Goal: Information Seeking & Learning: Learn about a topic

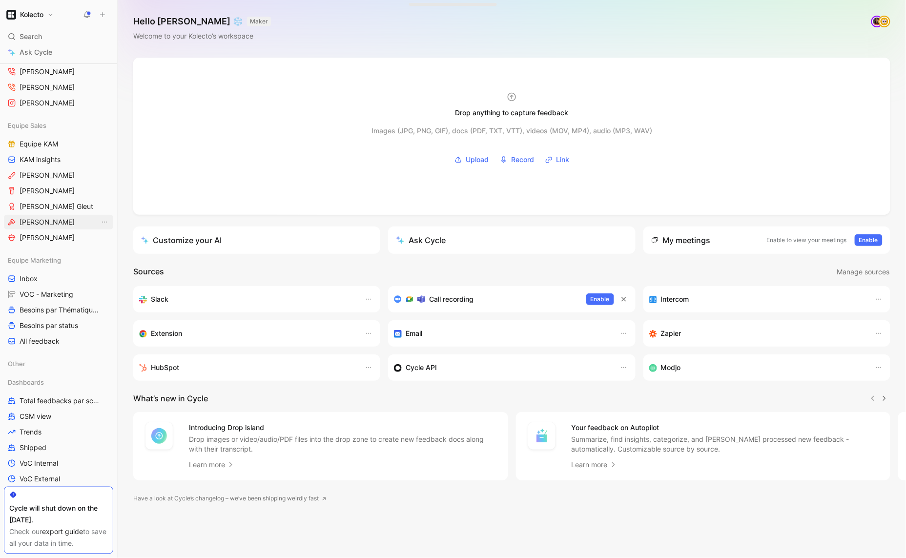
scroll to position [530, 0]
click at [63, 307] on span "Besoins par Thématiques" at bounding box center [60, 308] width 80 height 10
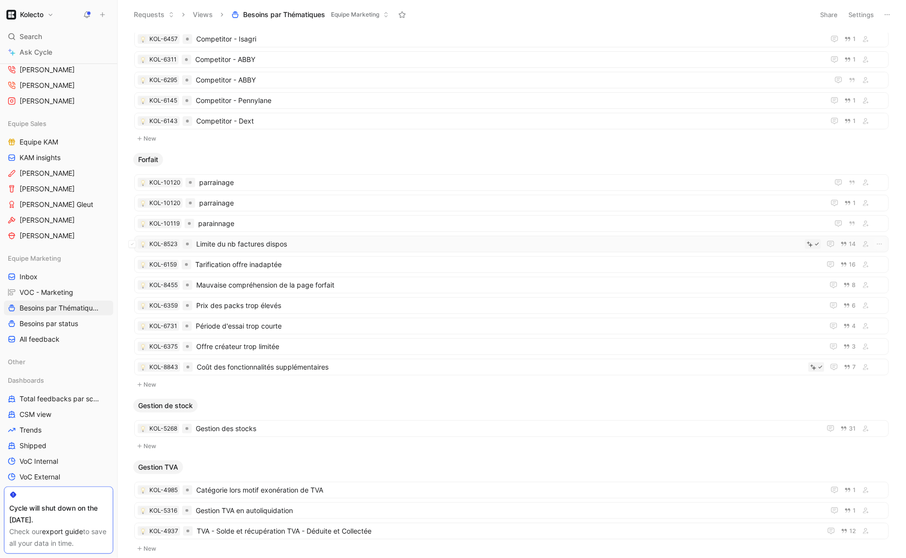
scroll to position [66, 0]
click at [266, 278] on span "Mauvaise compréhension de la page forfait" at bounding box center [508, 284] width 624 height 12
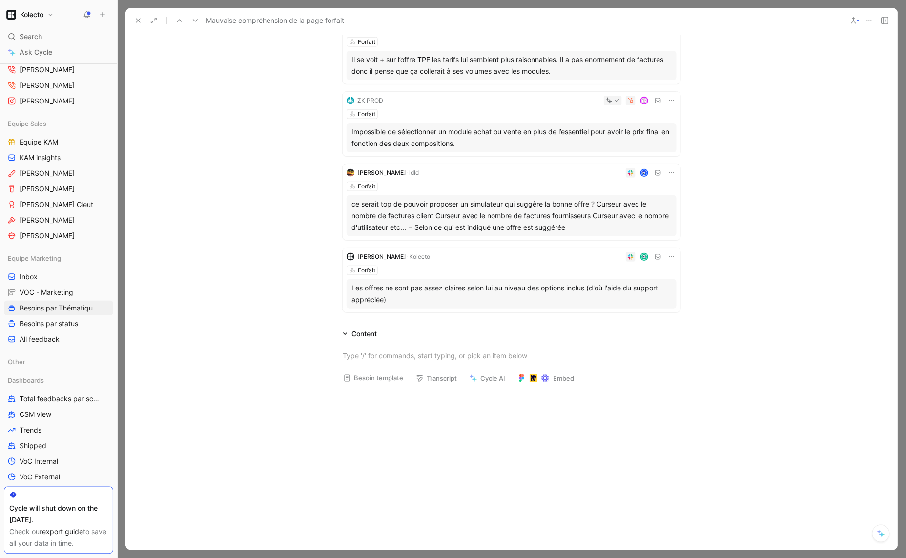
scroll to position [519, 0]
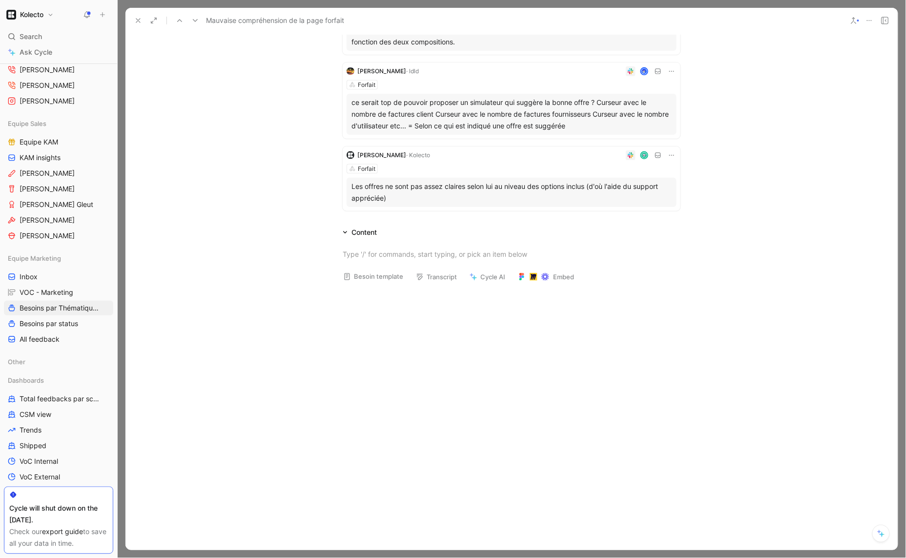
click at [358, 228] on div "Content" at bounding box center [363, 232] width 25 height 12
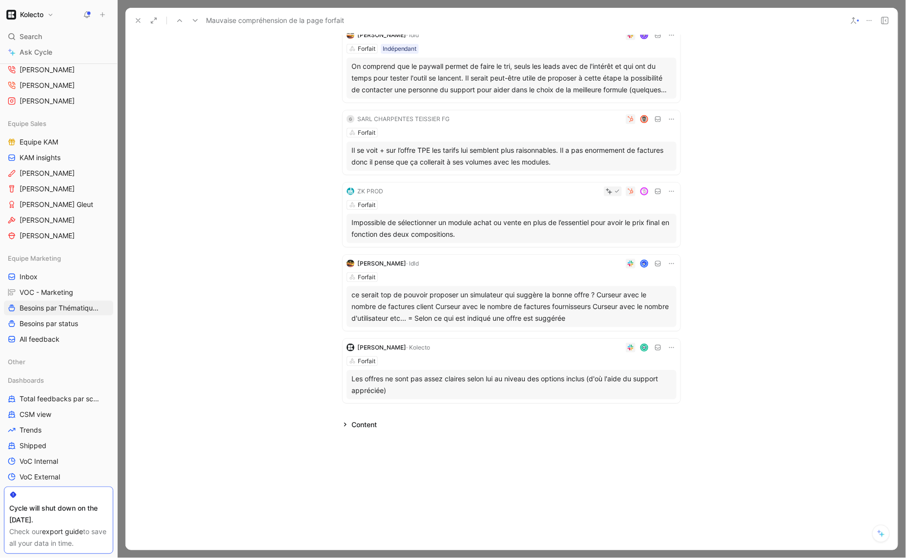
scroll to position [300, 0]
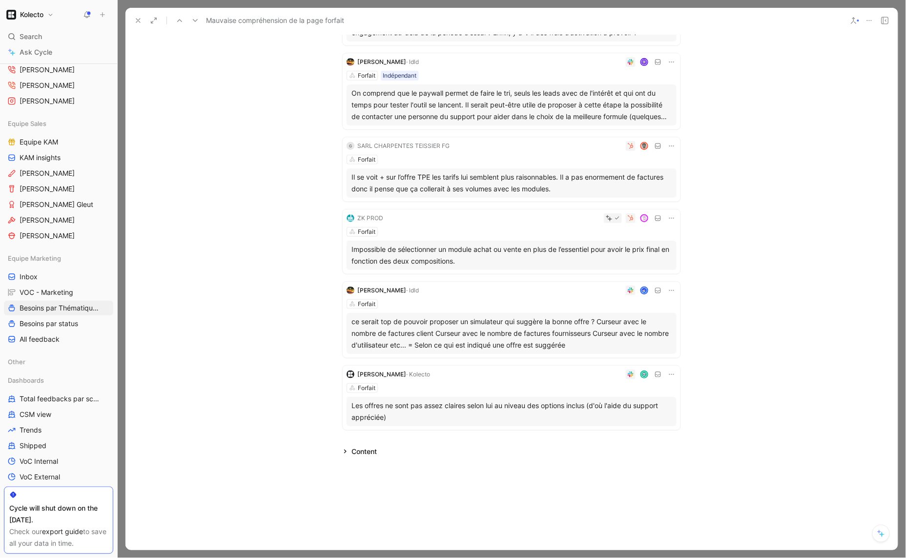
click at [460, 409] on div "Les offres ne sont pas assez claires selon lui au niveau des options inclus (d'…" at bounding box center [511, 411] width 320 height 23
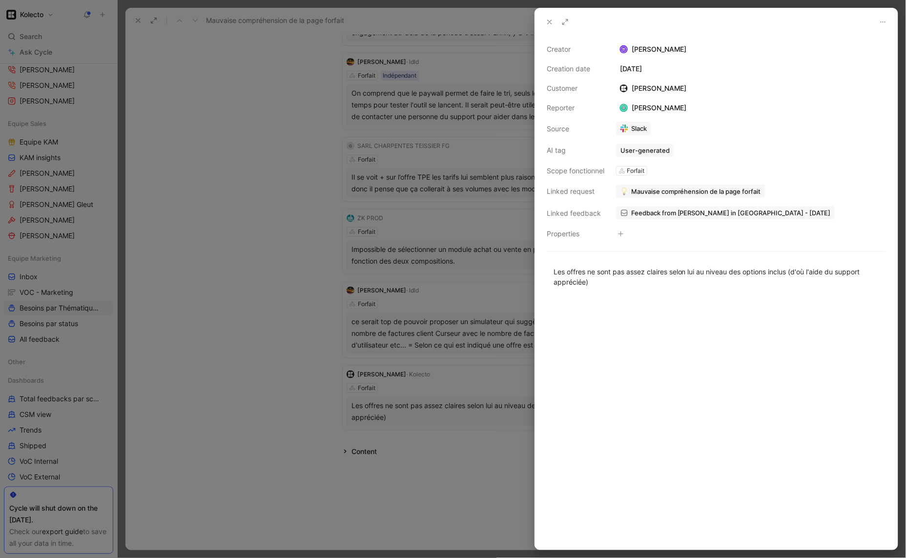
click at [446, 445] on div at bounding box center [453, 279] width 906 height 558
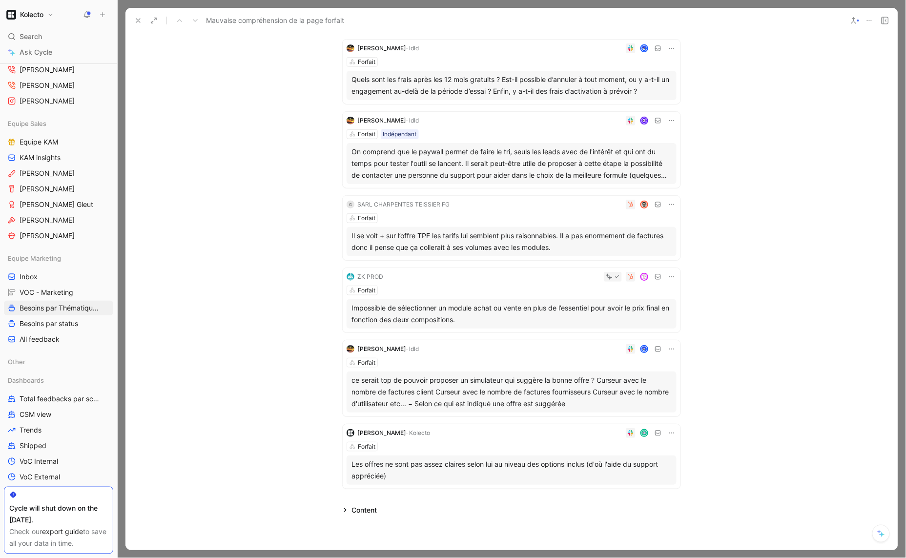
scroll to position [215, 0]
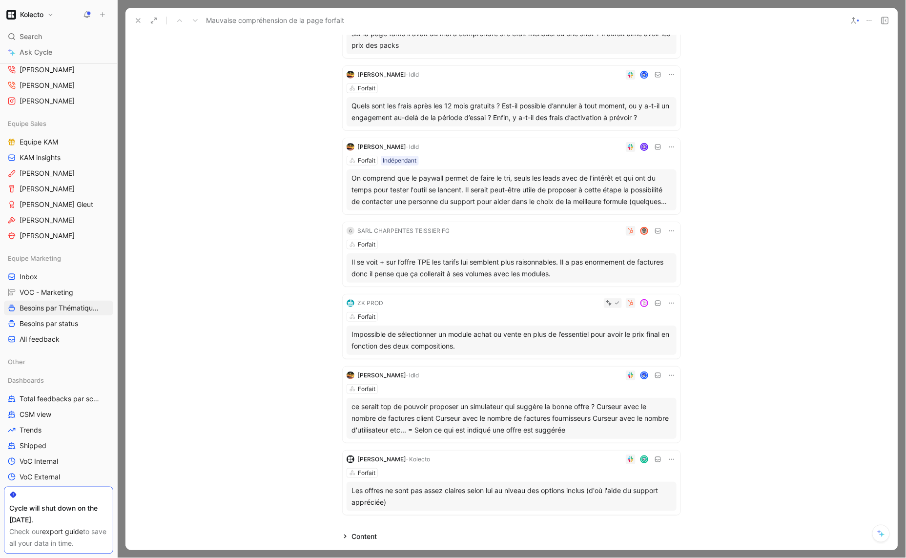
click at [456, 195] on div "On comprend que le paywall permet de faire le tri, seuls les leads avec de l'in…" at bounding box center [511, 189] width 320 height 35
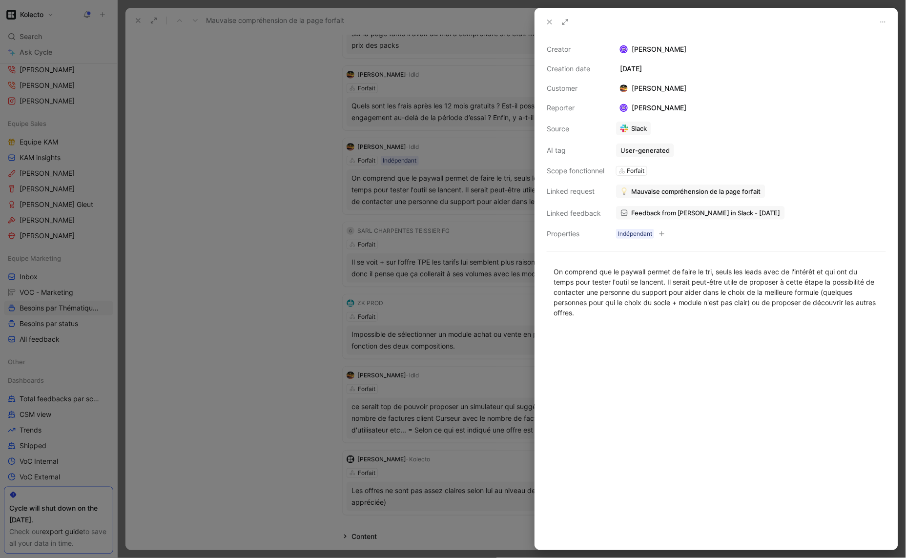
click at [369, 201] on div at bounding box center [453, 279] width 906 height 558
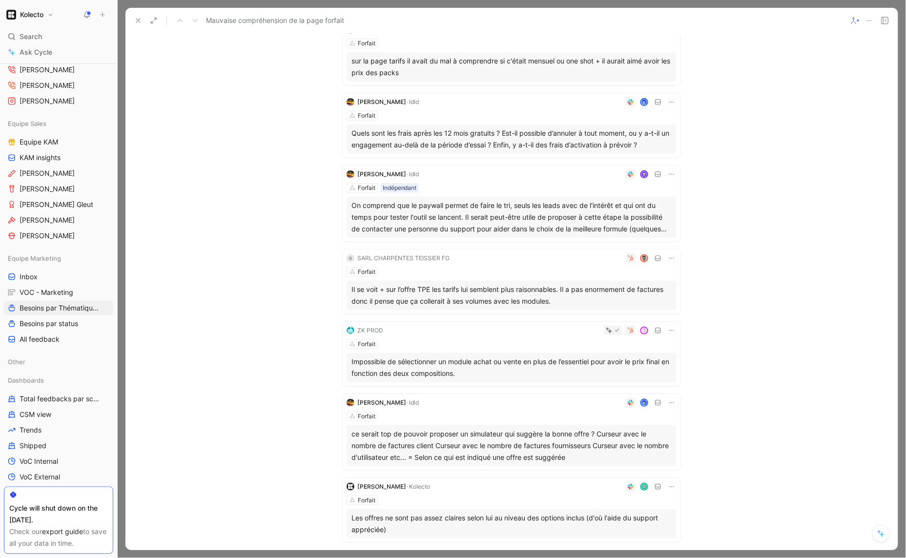
scroll to position [155, 0]
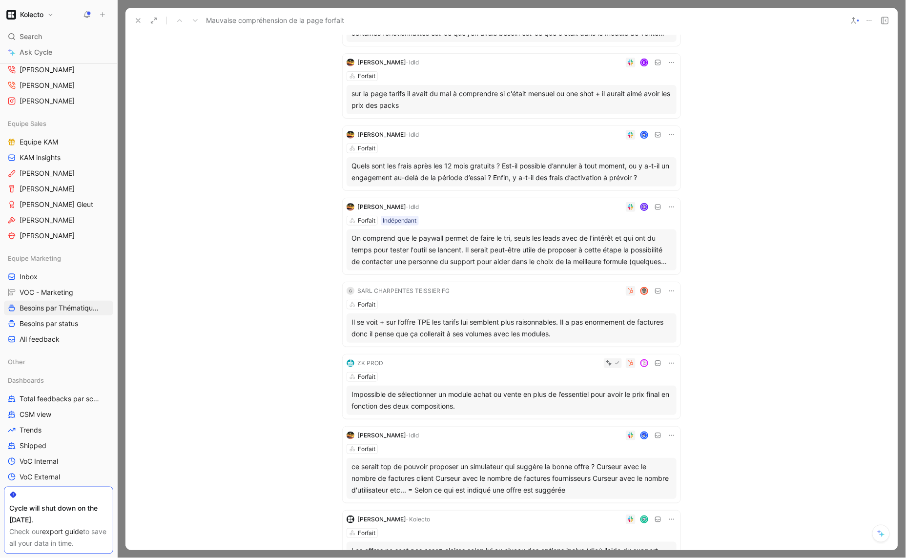
click at [462, 166] on div "Quels sont les frais après les 12 mois gratuits ? Est-il possible d’annuler à t…" at bounding box center [511, 171] width 320 height 23
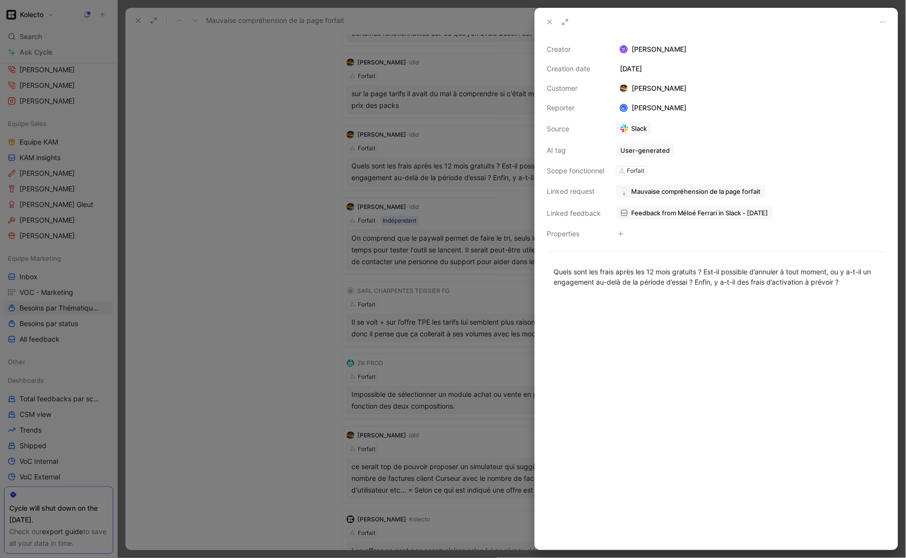
click at [462, 166] on div at bounding box center [453, 279] width 906 height 558
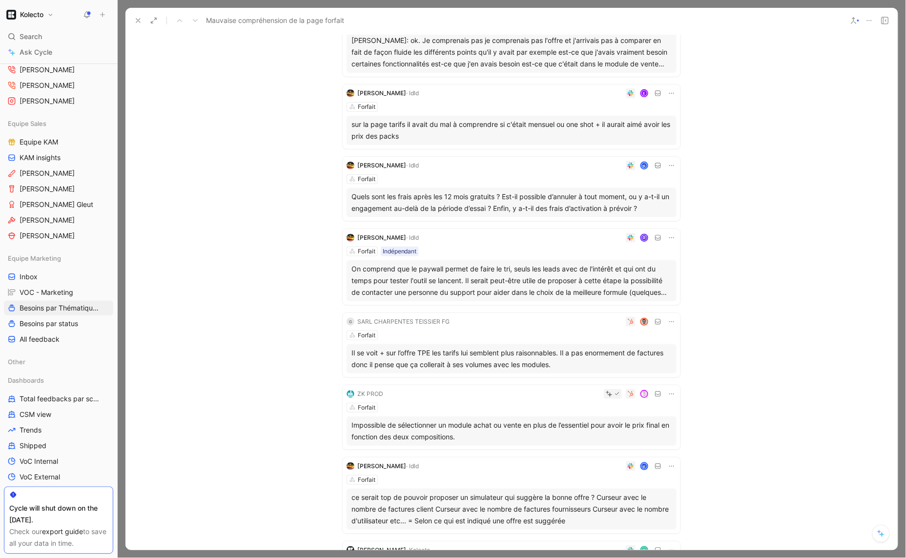
scroll to position [66, 0]
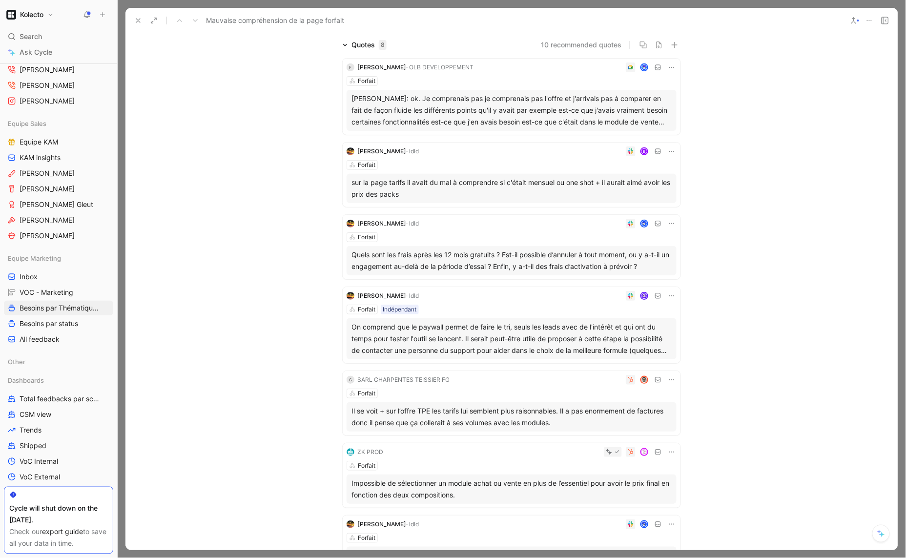
click at [450, 190] on div "sur la page tarifs il avait du mal à comprendre si c'était mensuel ou one shot …" at bounding box center [511, 188] width 320 height 23
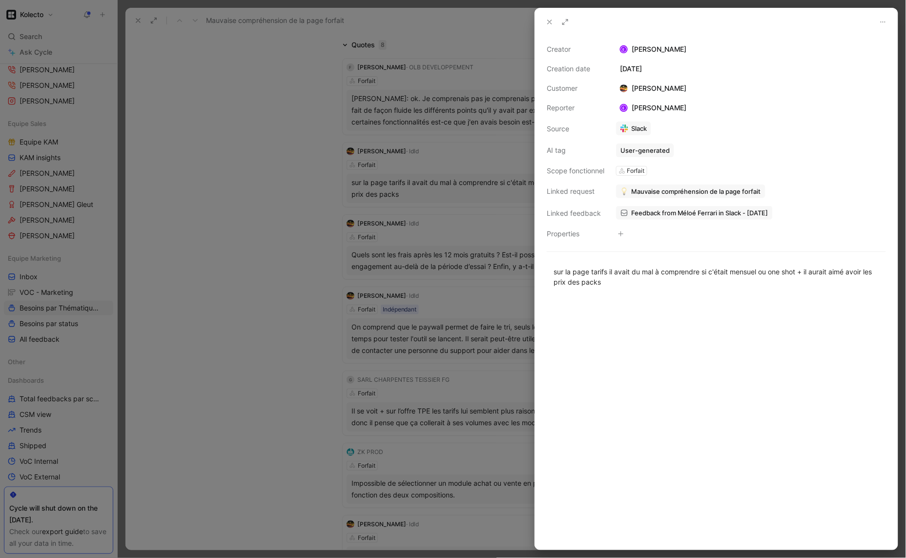
click at [450, 190] on div at bounding box center [453, 279] width 906 height 558
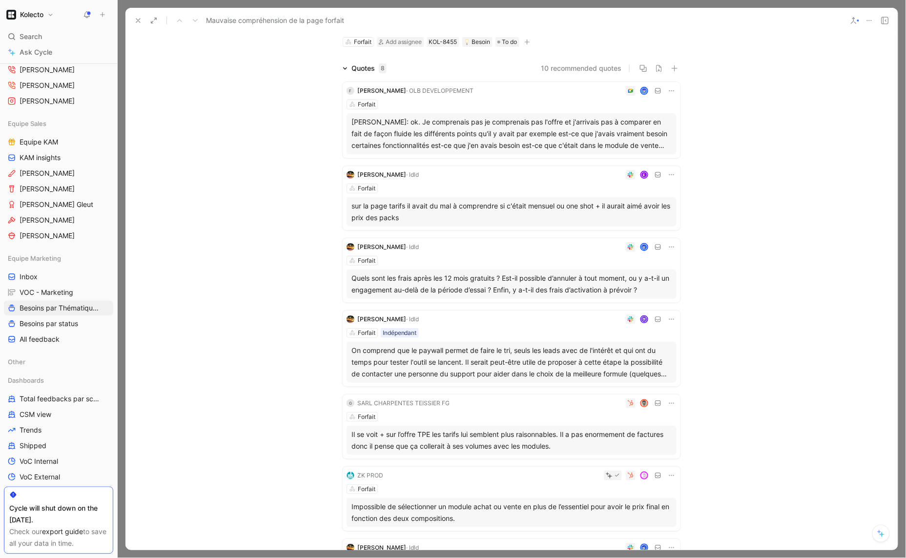
scroll to position [22, 0]
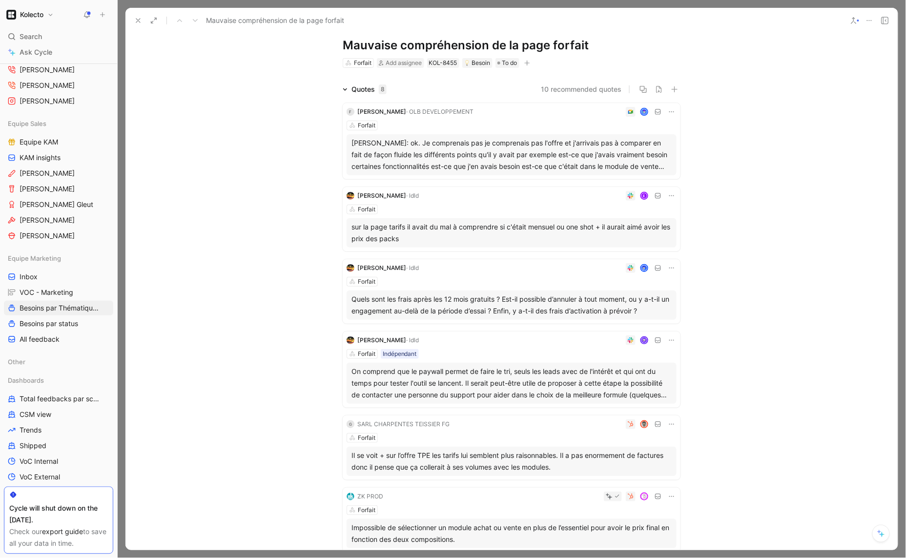
click at [457, 159] on div "[PERSON_NAME]: ok. Je comprenais pas je comprenais pas l'offre et j'arrivais pa…" at bounding box center [511, 154] width 320 height 35
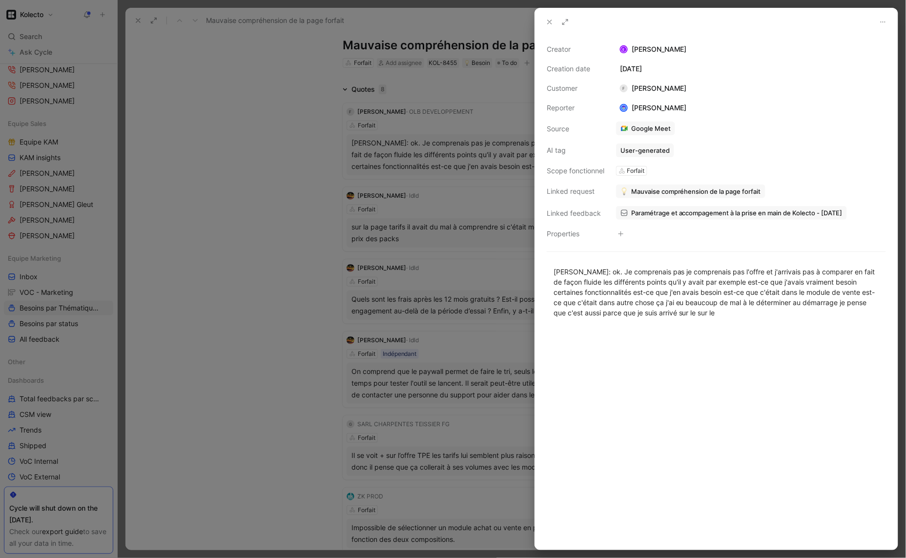
click at [230, 200] on div at bounding box center [453, 279] width 906 height 558
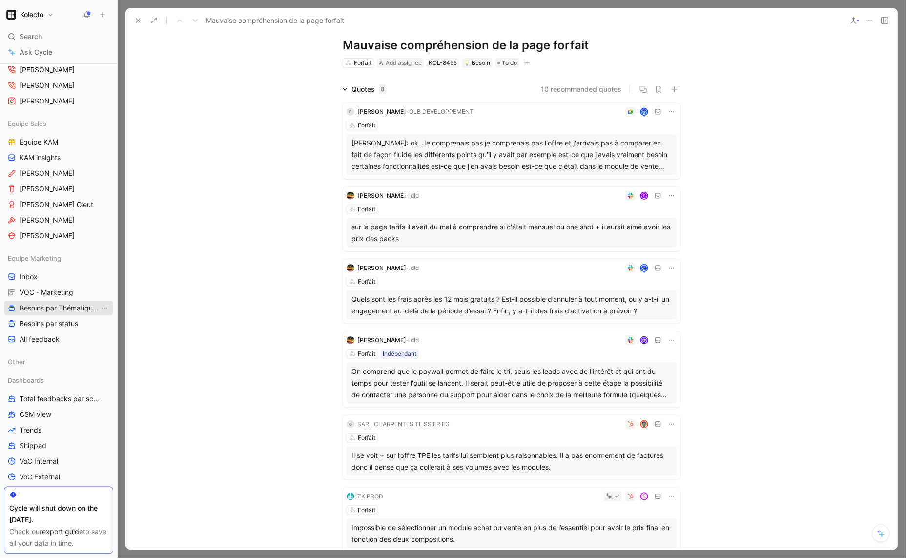
click at [57, 310] on span "Besoins par Thématiques" at bounding box center [60, 308] width 80 height 10
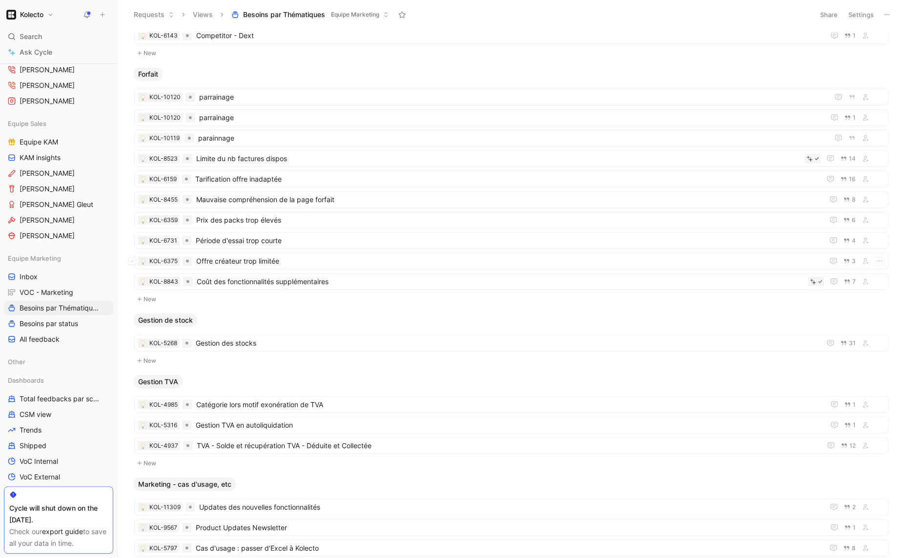
scroll to position [283, 0]
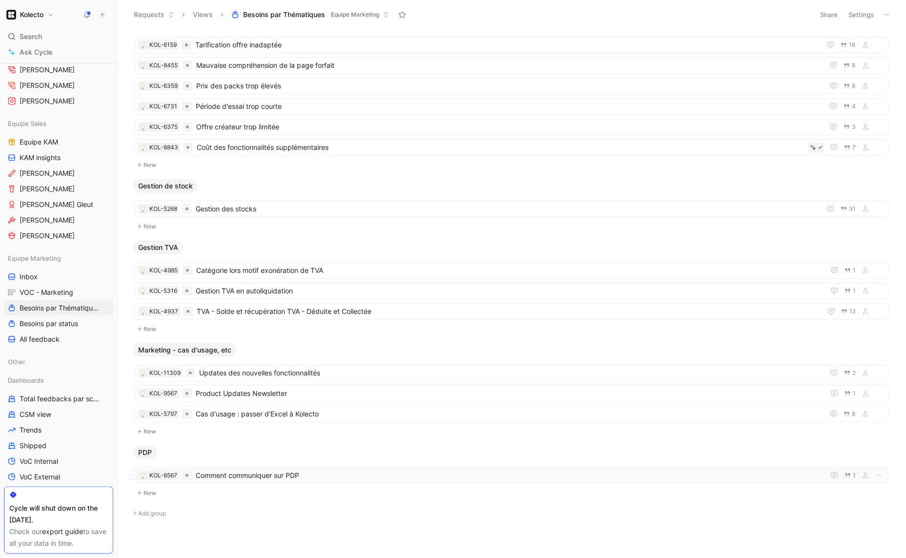
click at [287, 470] on span "Comment communiquer sur PDP" at bounding box center [508, 476] width 625 height 12
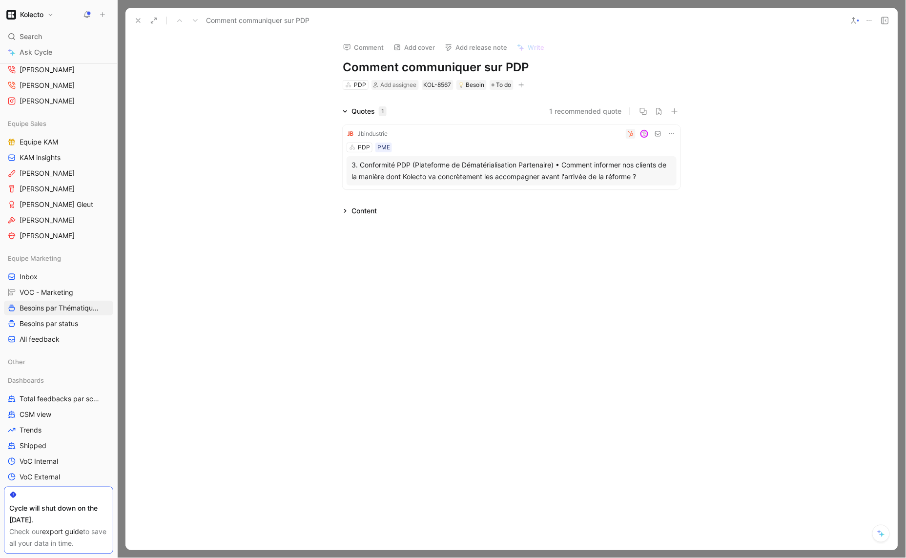
click at [131, 17] on button at bounding box center [138, 21] width 14 height 14
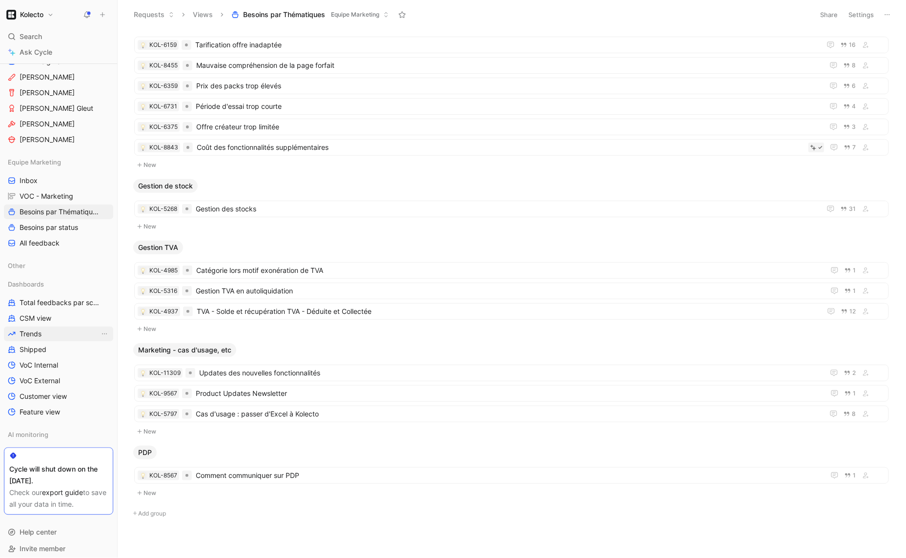
scroll to position [631, 0]
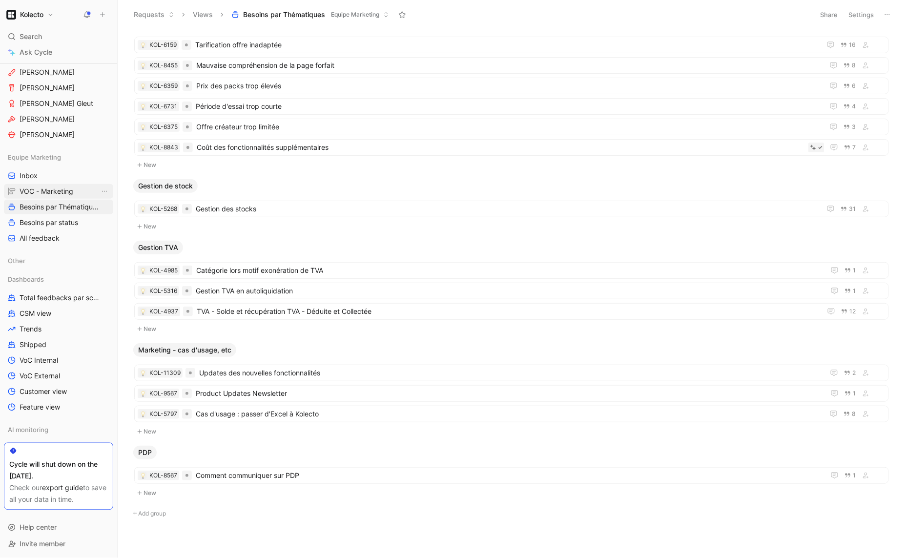
click at [57, 187] on span "VOC - Marketing" at bounding box center [47, 191] width 54 height 10
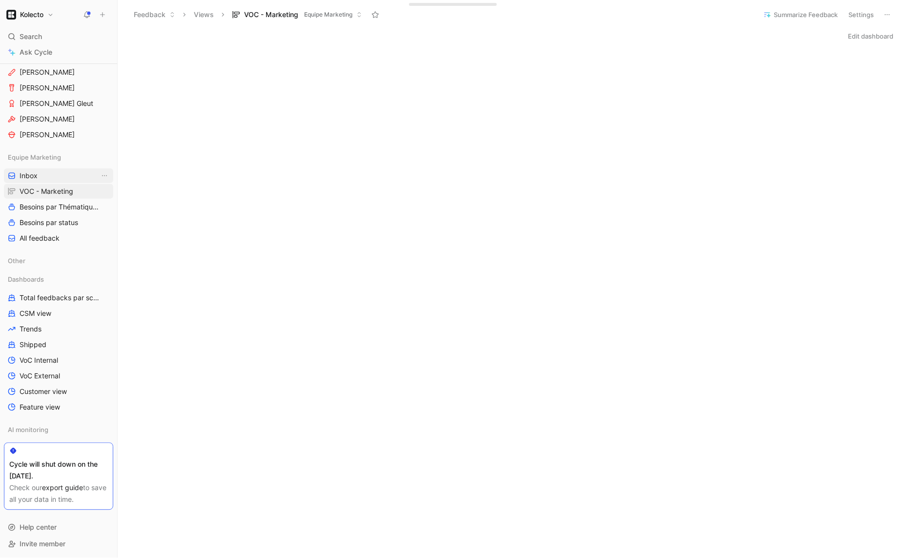
click at [51, 173] on link "Inbox" at bounding box center [58, 175] width 109 height 15
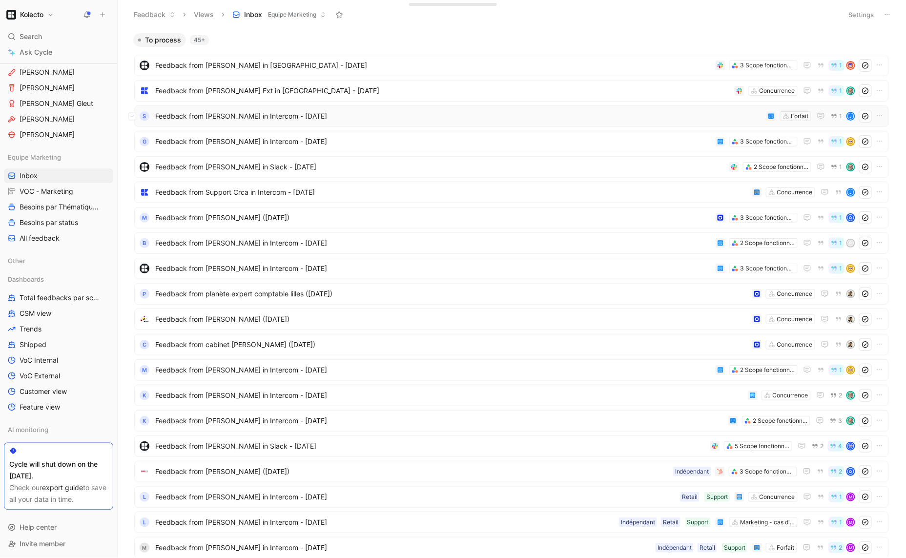
click at [452, 120] on span "Feedback from [PERSON_NAME] in Intercom - [DATE]" at bounding box center [458, 116] width 607 height 12
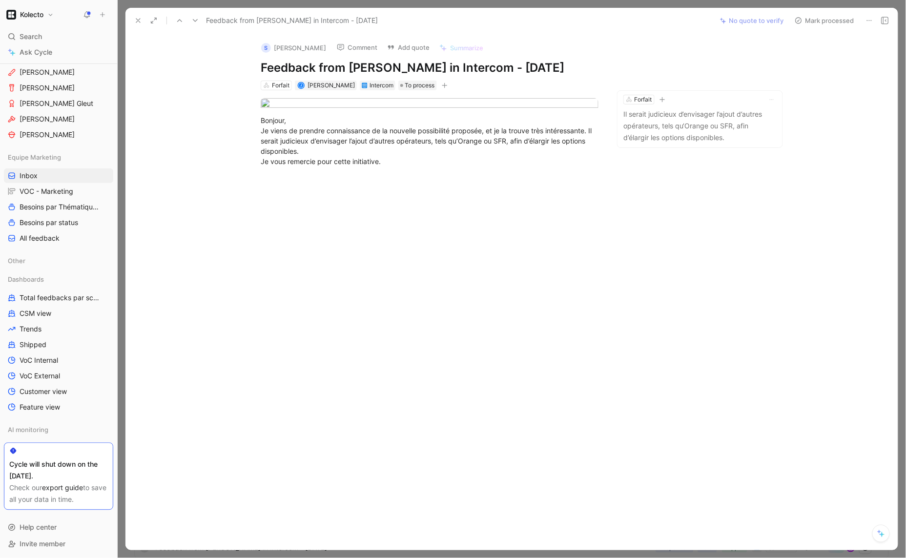
click at [169, 8] on div "Feedback from [PERSON_NAME] in Intercom - [DATE] No quote to verify Mark proces…" at bounding box center [511, 21] width 772 height 26
click at [171, 6] on div at bounding box center [512, 279] width 788 height 558
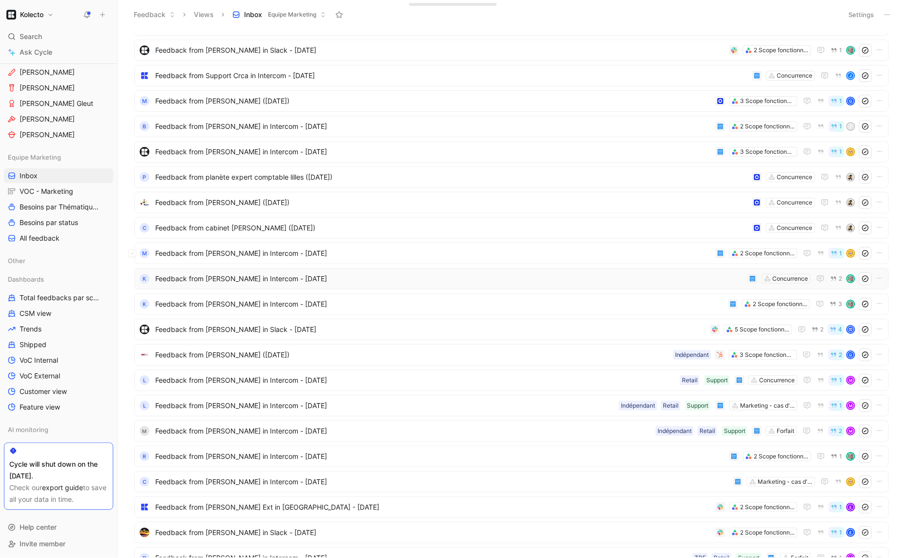
scroll to position [165, 0]
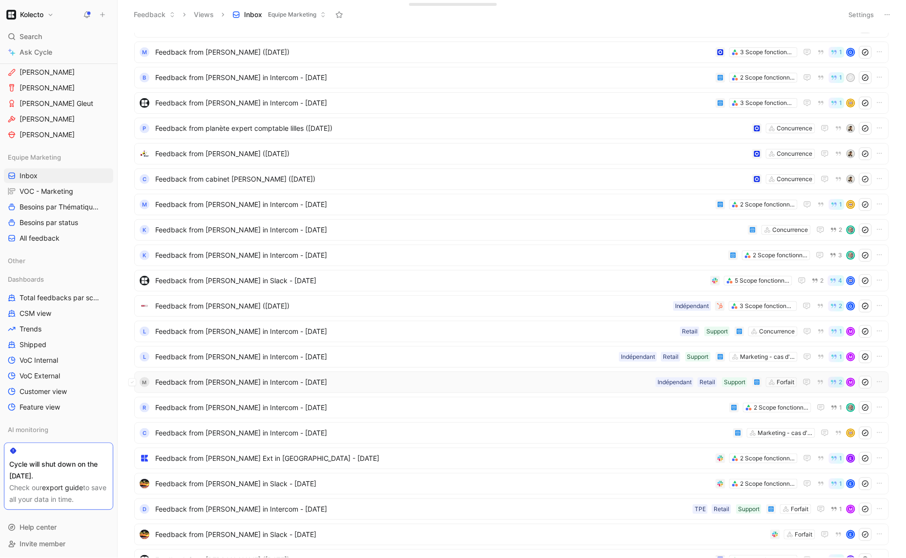
click at [600, 385] on span "Feedback from [PERSON_NAME] in Intercom - [DATE]" at bounding box center [403, 382] width 496 height 12
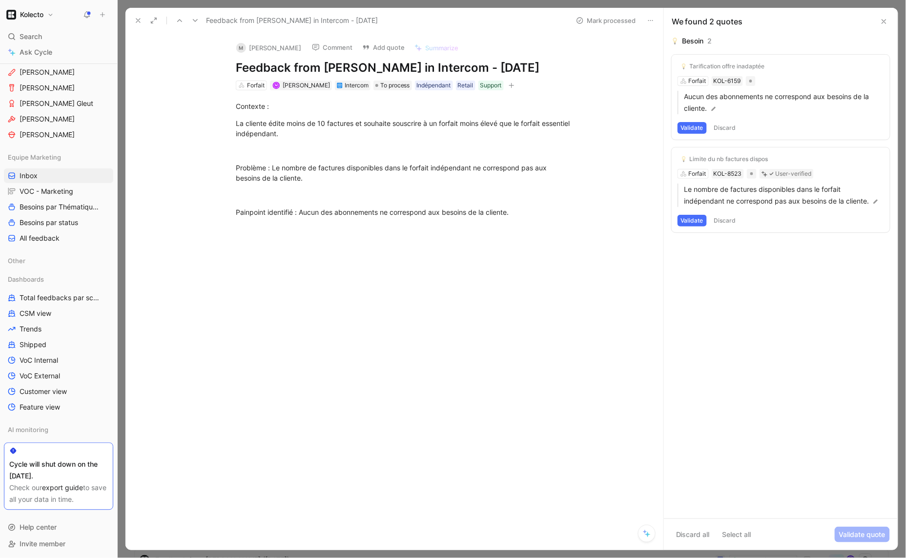
click at [141, 18] on icon at bounding box center [138, 21] width 8 height 8
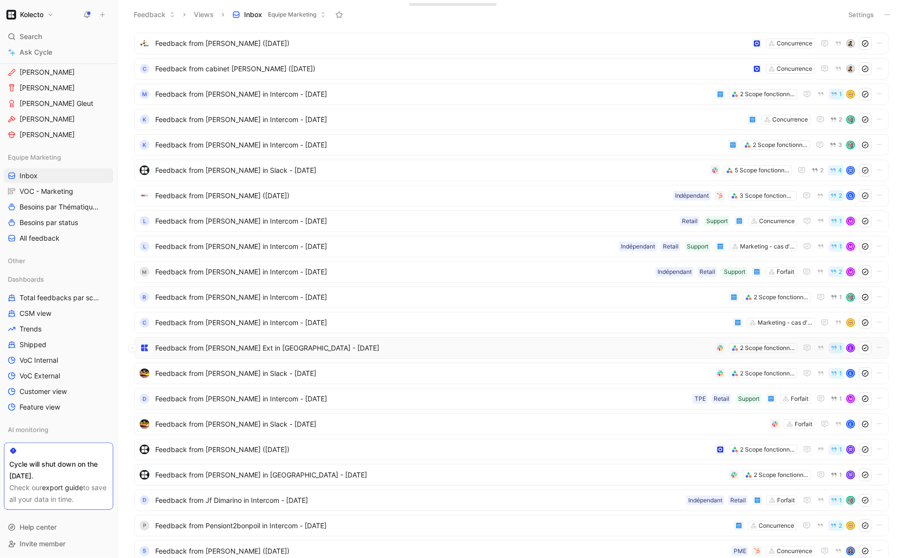
scroll to position [289, 0]
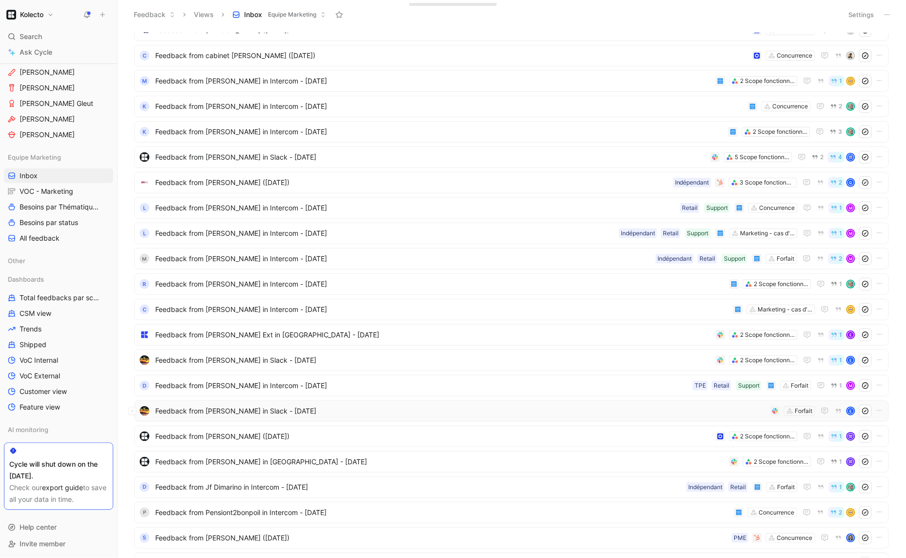
click at [655, 409] on span "Feedback from [PERSON_NAME] in Slack - [DATE]" at bounding box center [460, 411] width 611 height 12
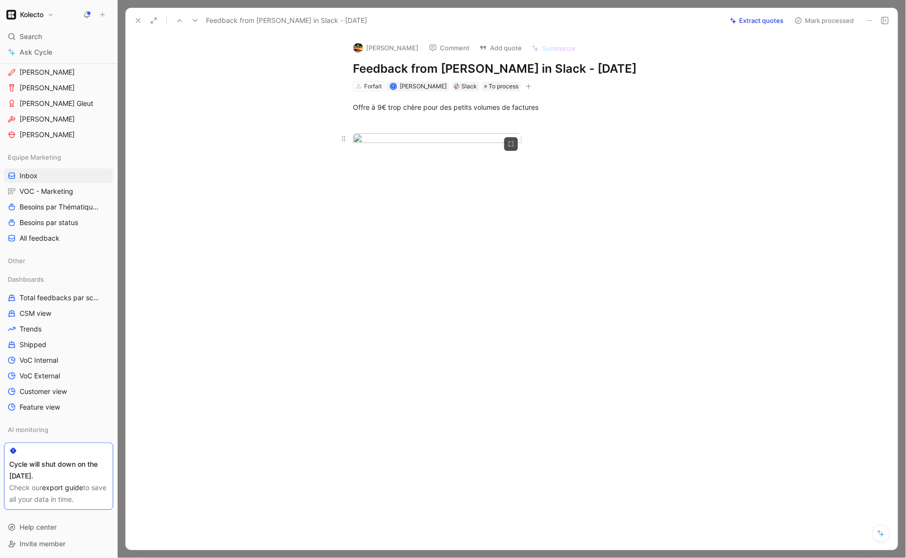
click at [383, 144] on body "Kolecto Search ⌘ K Ask Cycle Workspace Home G then H Feedback G then F Requests…" at bounding box center [453, 279] width 906 height 558
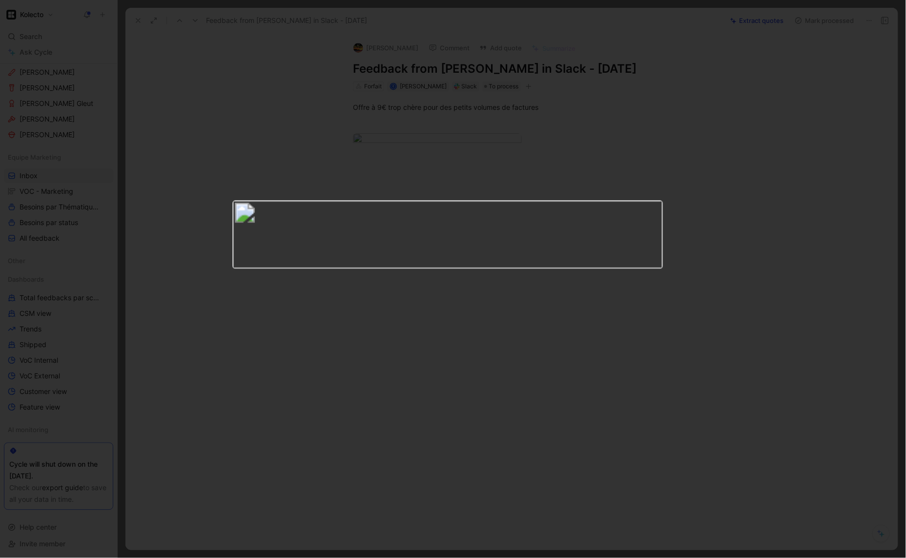
click at [361, 160] on div at bounding box center [437, 146] width 169 height 27
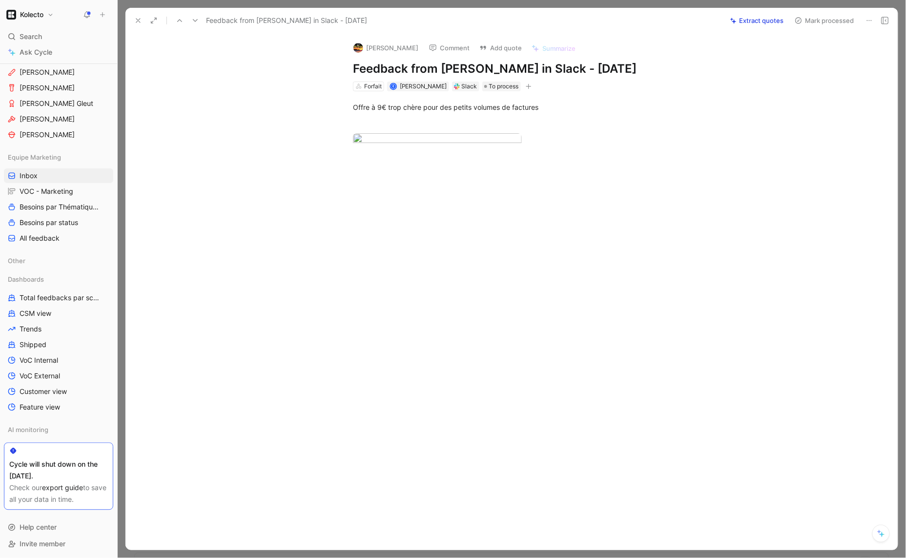
click at [123, 90] on div at bounding box center [512, 279] width 788 height 558
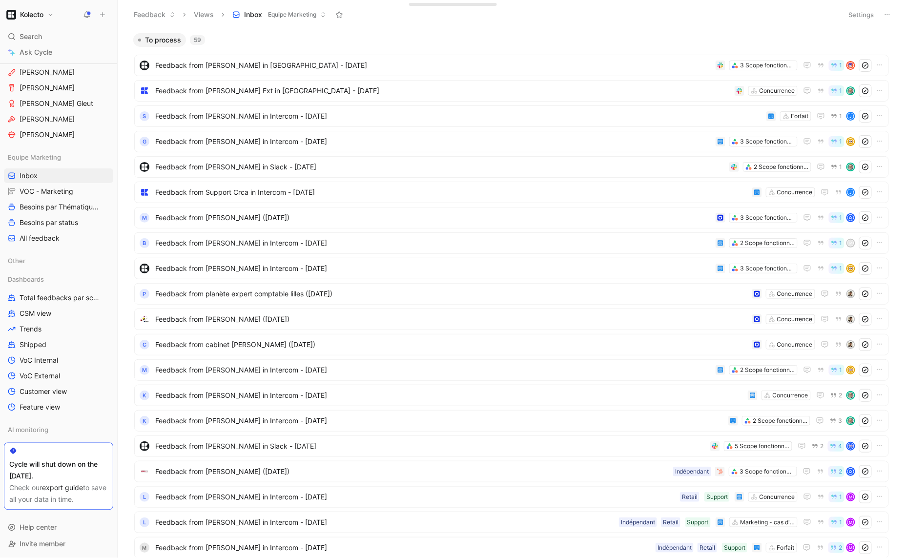
click at [874, 43] on div "To process 59" at bounding box center [511, 40] width 764 height 14
click at [882, 40] on icon "button" at bounding box center [885, 40] width 6 height 6
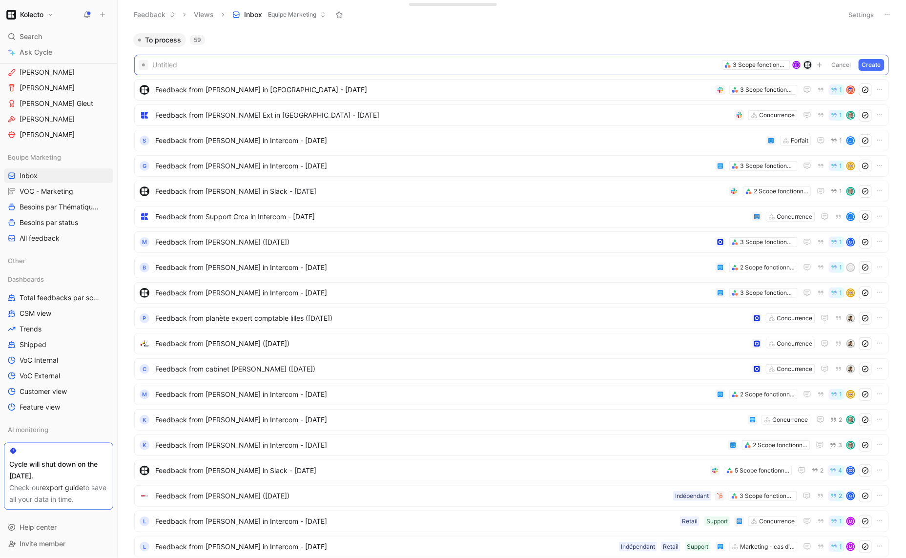
click at [491, 43] on div "To process 59" at bounding box center [511, 40] width 764 height 14
click at [837, 62] on button "Cancel" at bounding box center [841, 65] width 26 height 12
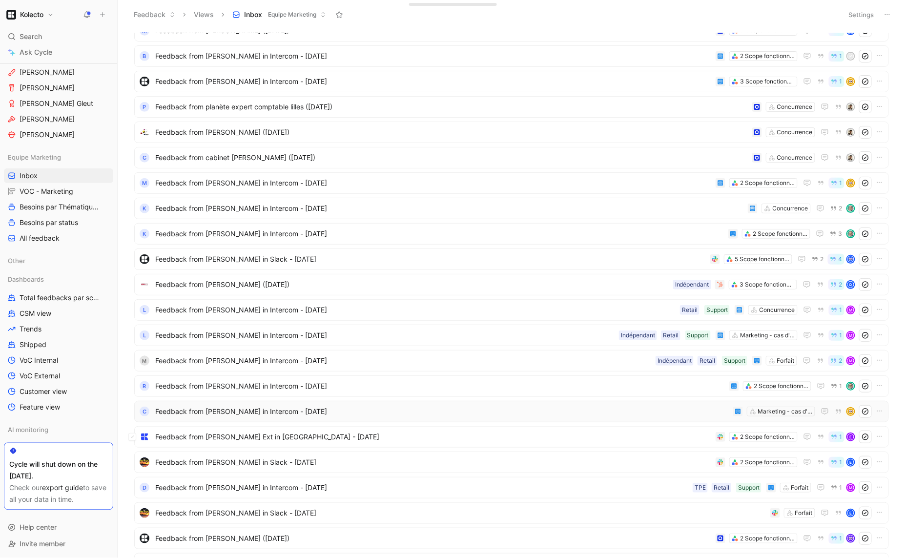
scroll to position [232, 0]
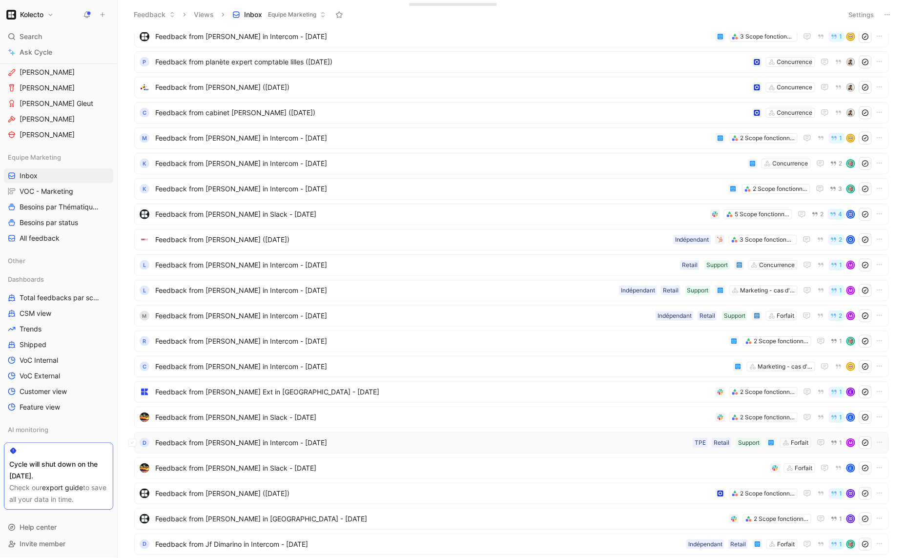
click at [614, 446] on span "Feedback from [PERSON_NAME] in Intercom - [DATE]" at bounding box center [422, 443] width 534 height 12
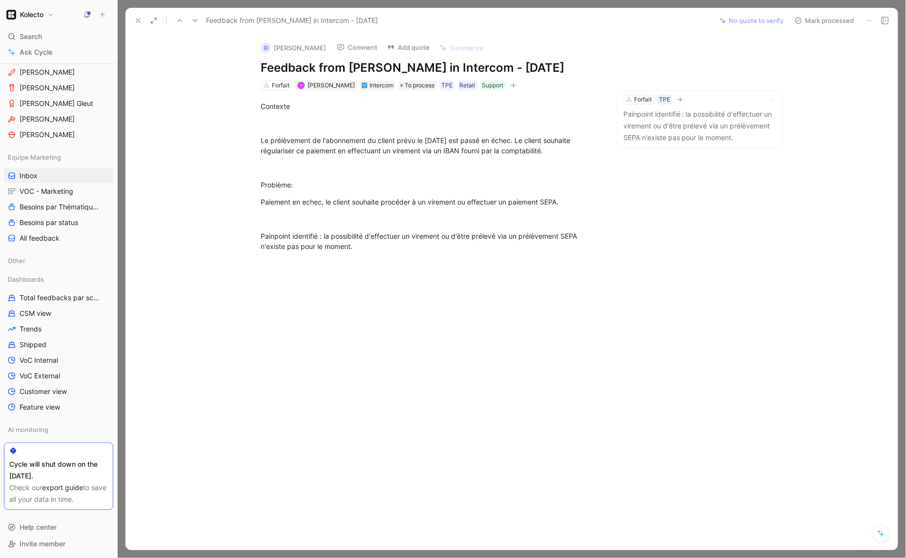
click at [198, 18] on icon at bounding box center [195, 21] width 8 height 8
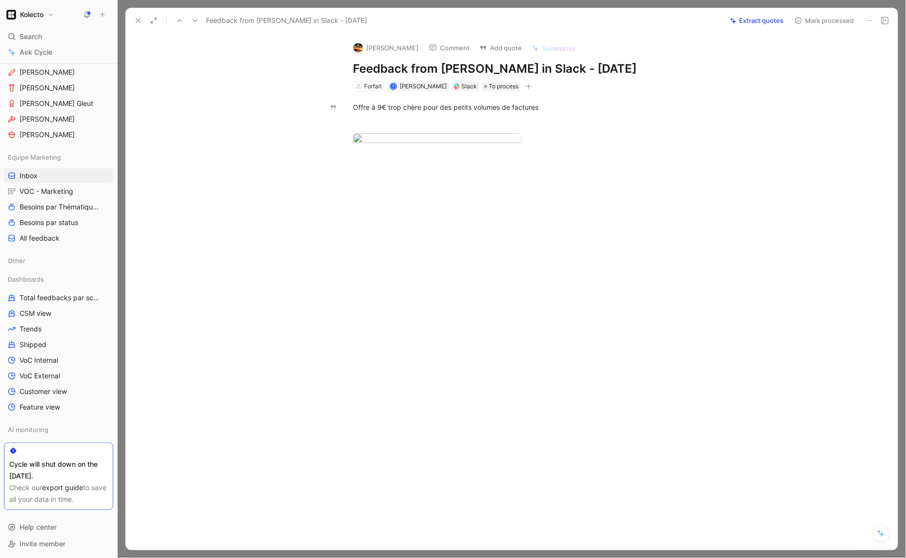
click at [196, 21] on use at bounding box center [195, 20] width 5 height 3
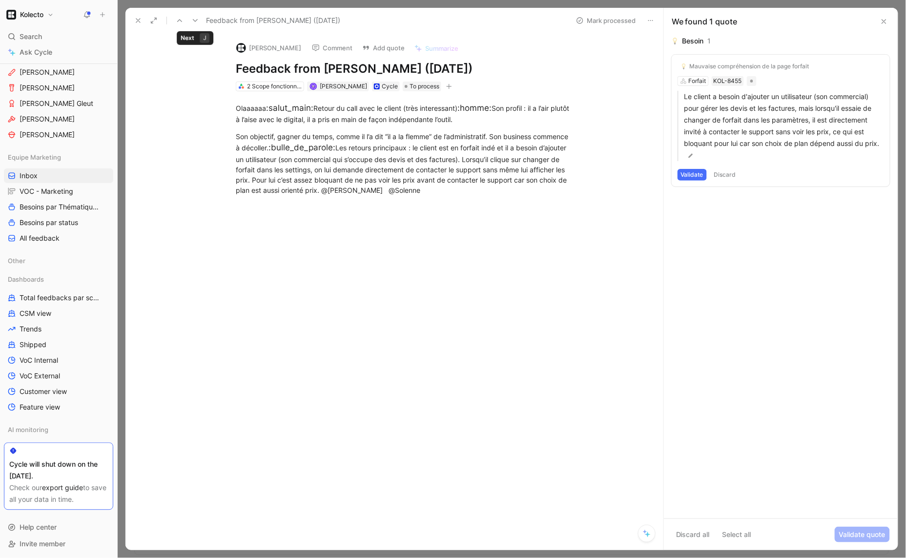
click at [195, 19] on icon at bounding box center [195, 21] width 8 height 8
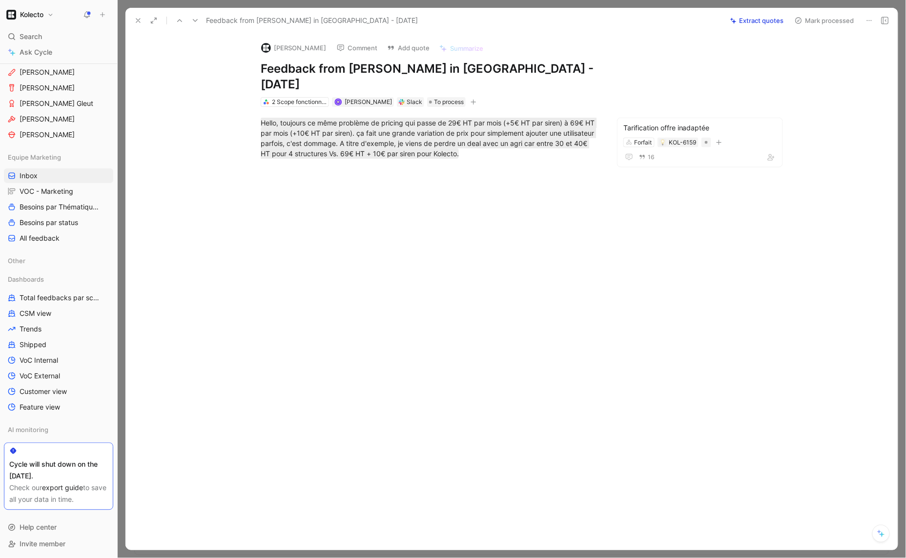
click at [195, 19] on icon at bounding box center [195, 21] width 8 height 8
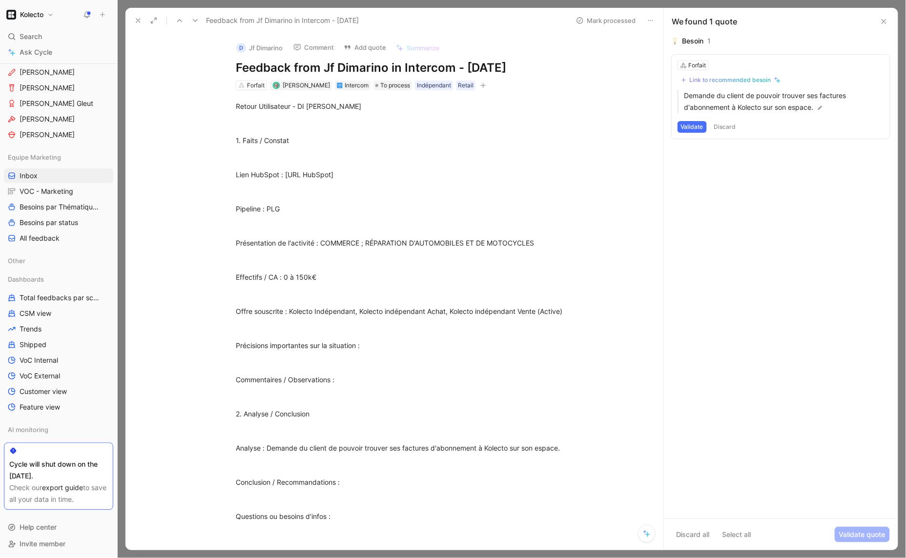
click at [195, 19] on icon at bounding box center [195, 21] width 8 height 8
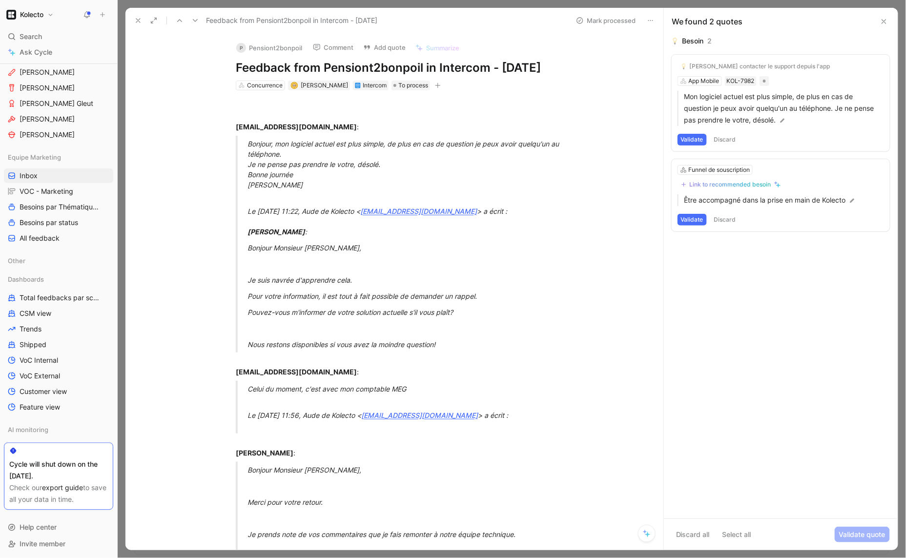
click at [195, 19] on icon at bounding box center [195, 21] width 8 height 8
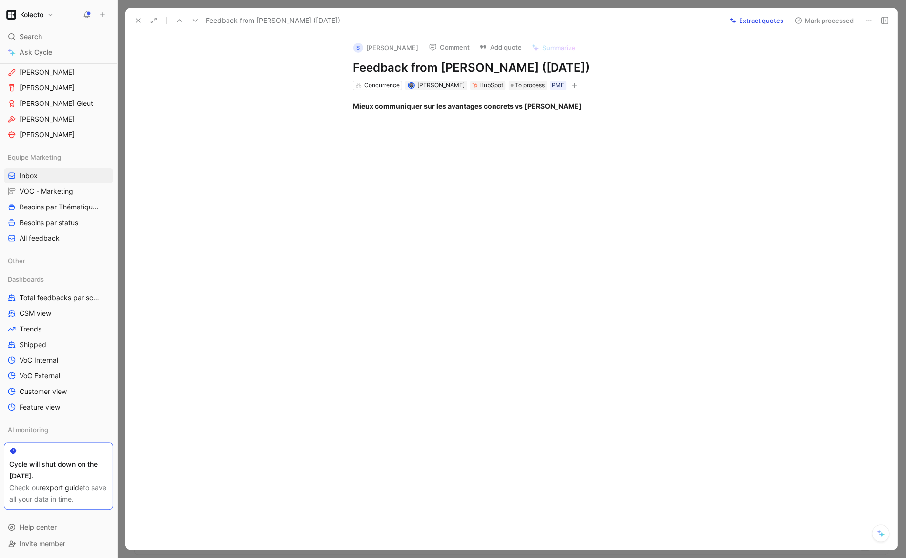
click at [195, 19] on icon at bounding box center [195, 21] width 8 height 8
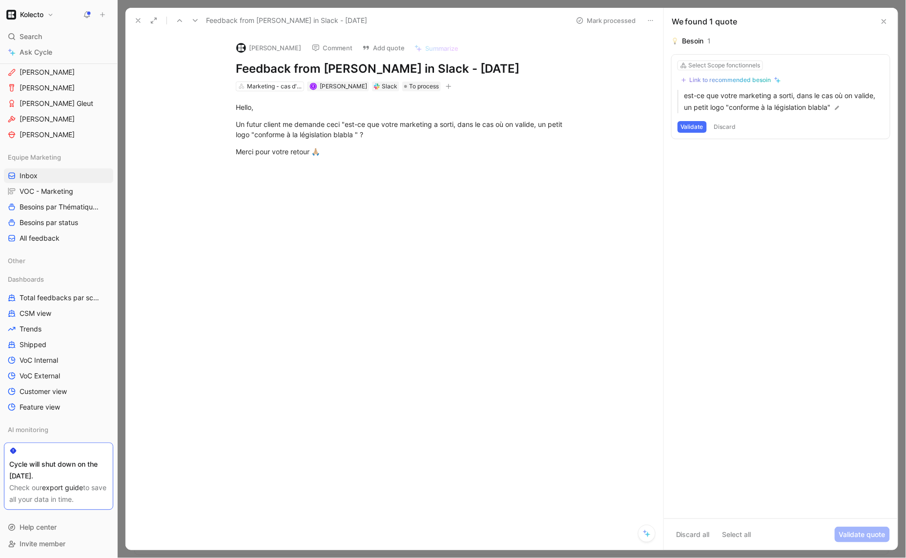
click at [195, 19] on icon at bounding box center [195, 21] width 8 height 8
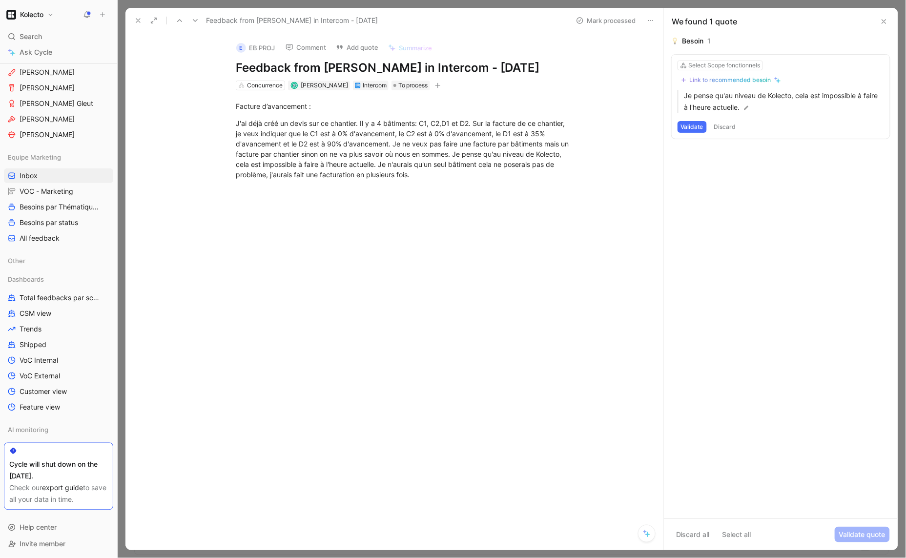
click at [195, 19] on icon at bounding box center [195, 21] width 8 height 8
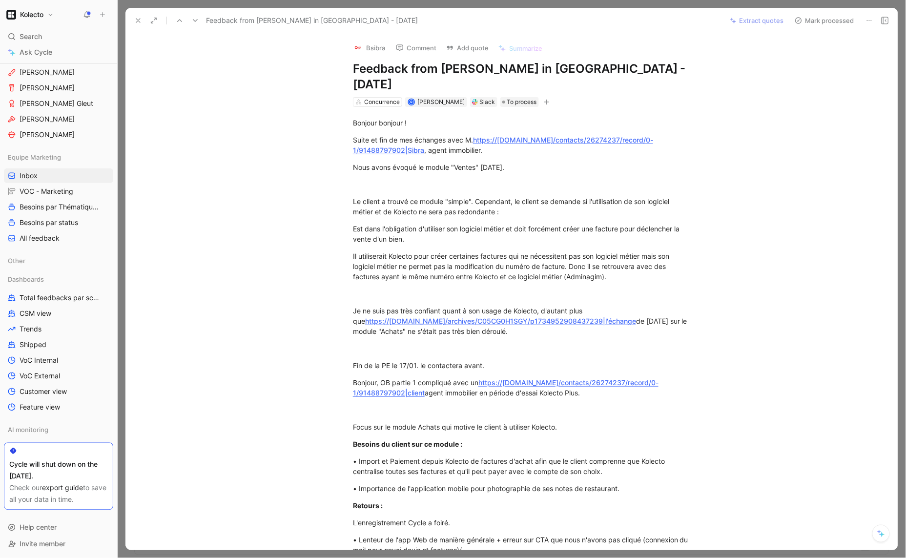
click at [195, 19] on icon at bounding box center [195, 21] width 8 height 8
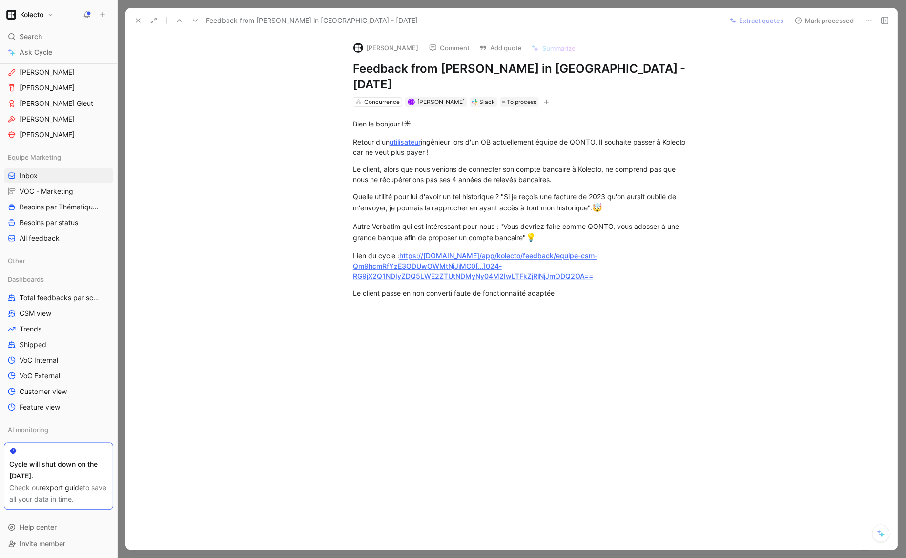
click at [195, 19] on icon at bounding box center [195, 21] width 8 height 8
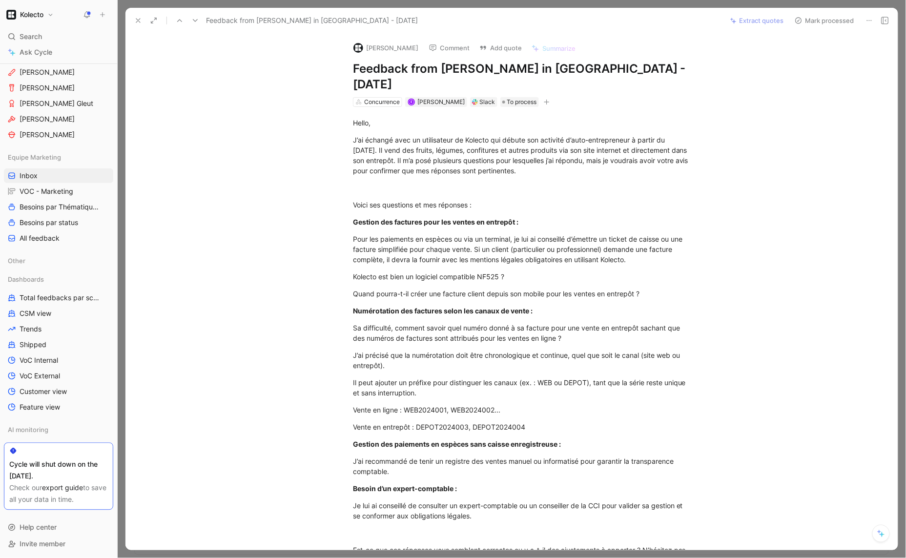
click at [195, 19] on icon at bounding box center [195, 21] width 8 height 8
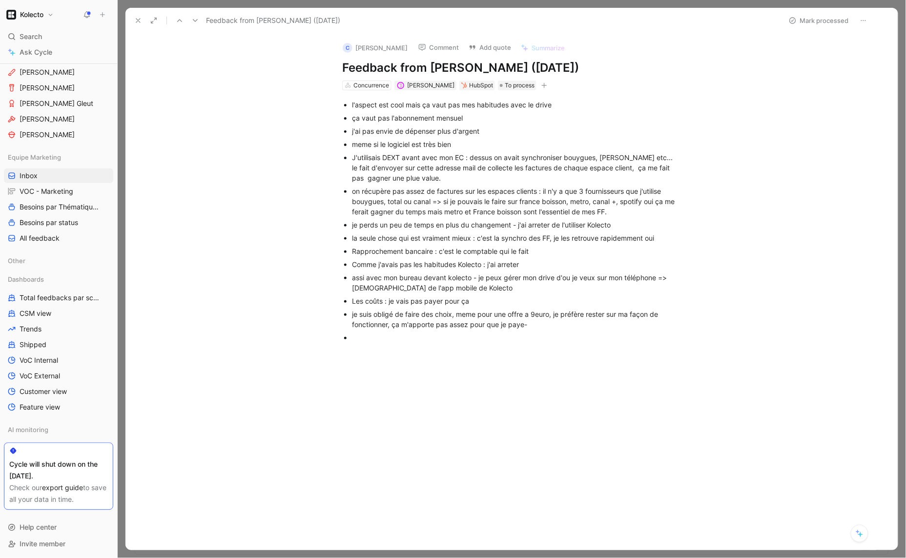
click at [195, 19] on icon at bounding box center [195, 21] width 8 height 8
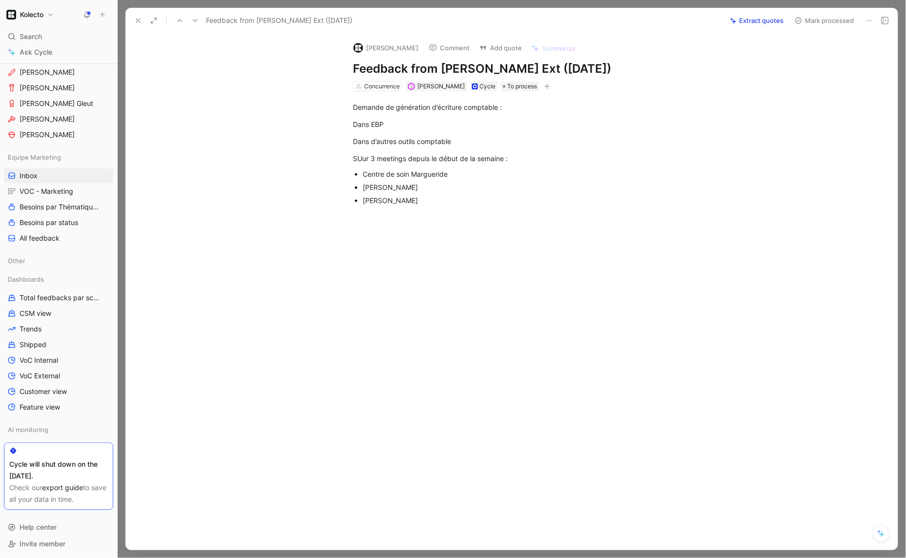
click at [185, 6] on div at bounding box center [512, 279] width 788 height 558
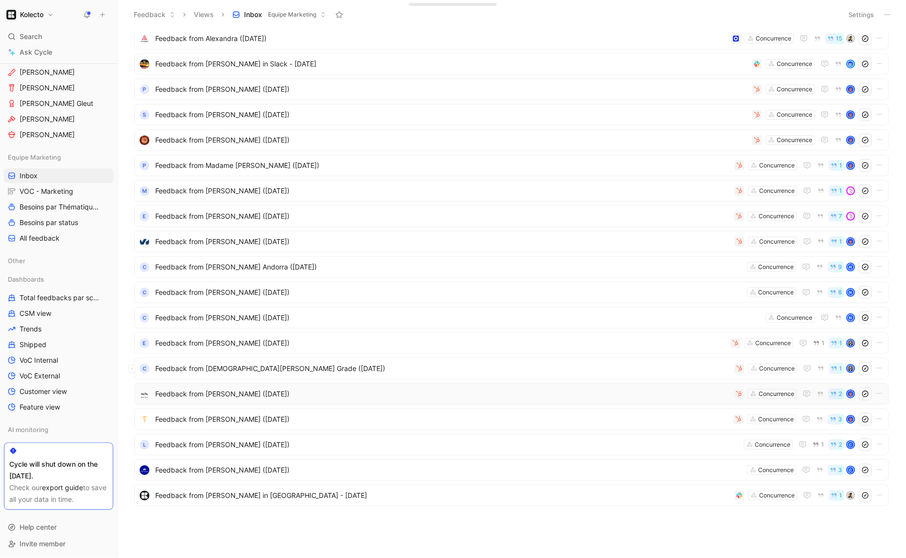
scroll to position [1035, 0]
